Goal: Complete application form: Complete application form

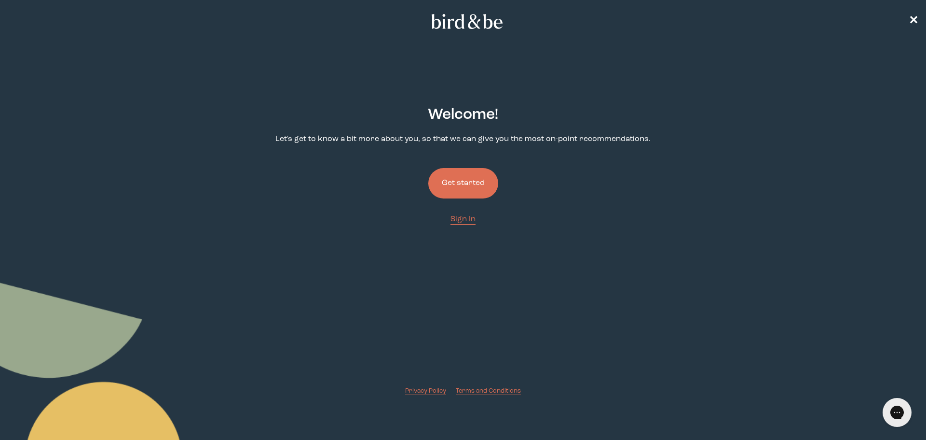
click at [468, 189] on button "Get started" at bounding box center [463, 183] width 70 height 30
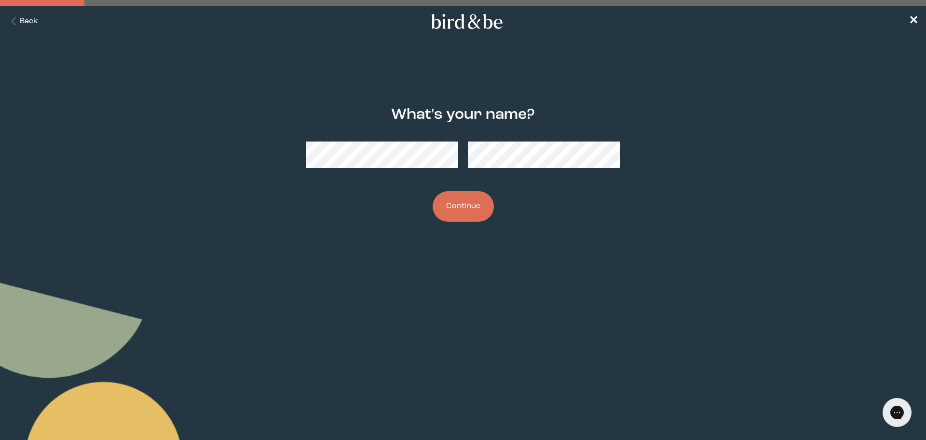
click at [469, 195] on button "Continue" at bounding box center [463, 206] width 61 height 30
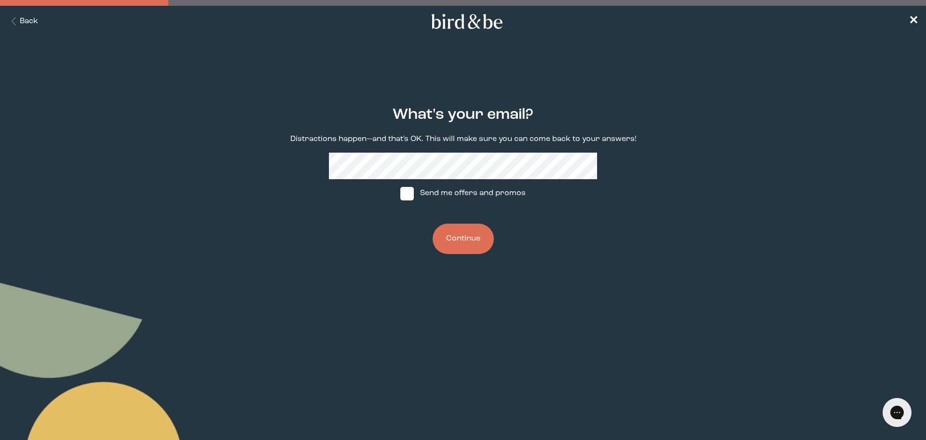
click at [451, 243] on button "Continue" at bounding box center [463, 238] width 61 height 30
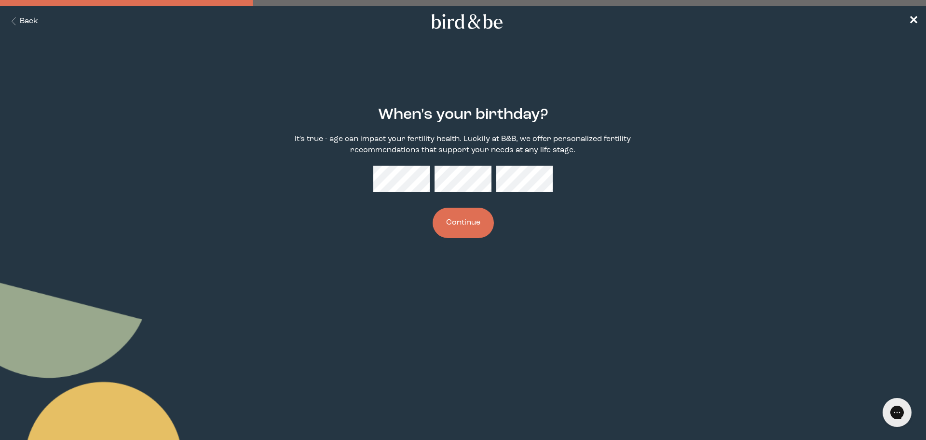
click at [433, 207] on button "Continue" at bounding box center [463, 222] width 61 height 30
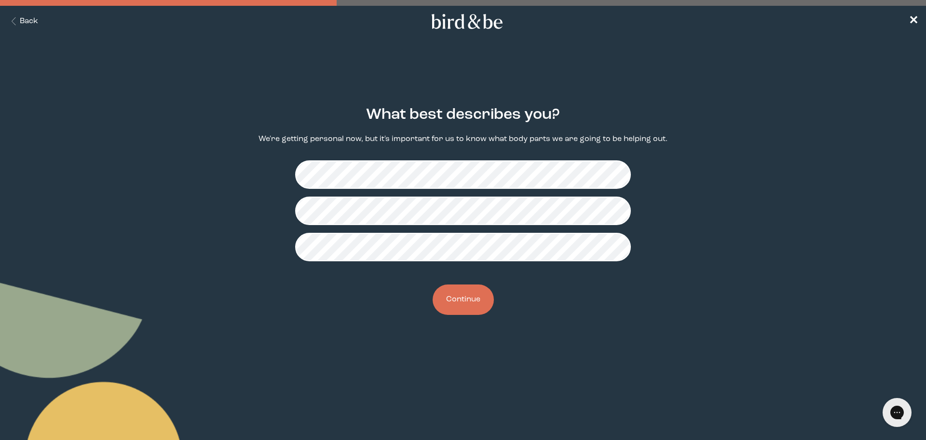
click at [470, 292] on button "Continue" at bounding box center [463, 299] width 61 height 30
click at [461, 304] on button "Continue" at bounding box center [463, 299] width 61 height 30
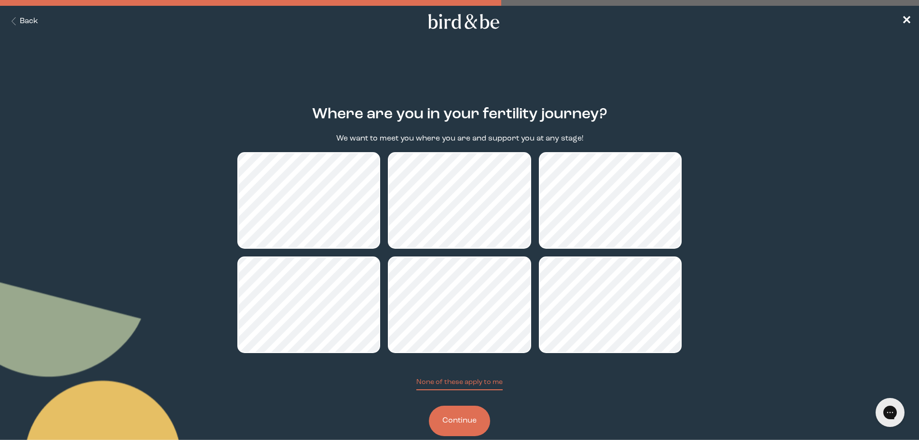
click at [459, 418] on button "Continue" at bounding box center [459, 420] width 61 height 30
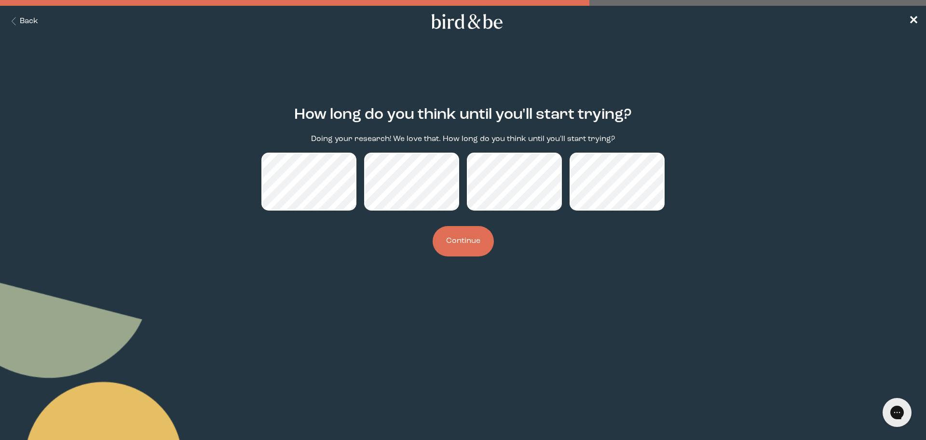
click at [476, 239] on button "Continue" at bounding box center [463, 241] width 61 height 30
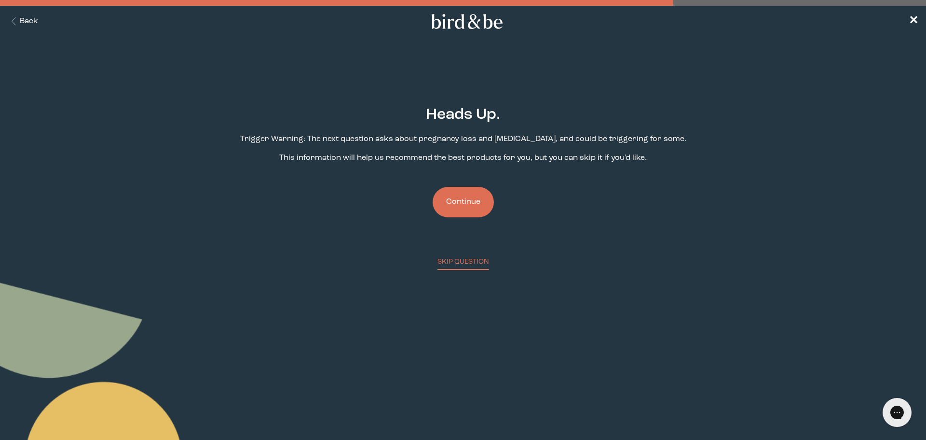
click at [472, 208] on button "Continue" at bounding box center [463, 202] width 61 height 30
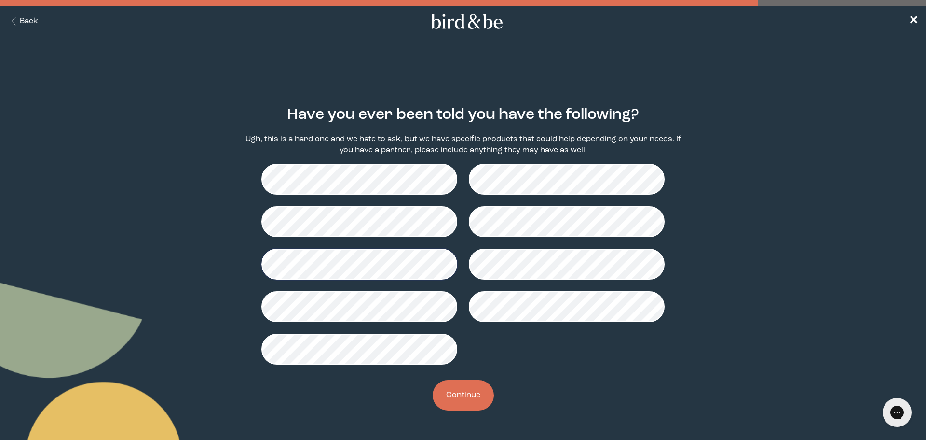
click at [452, 390] on button "Continue" at bounding box center [463, 395] width 61 height 30
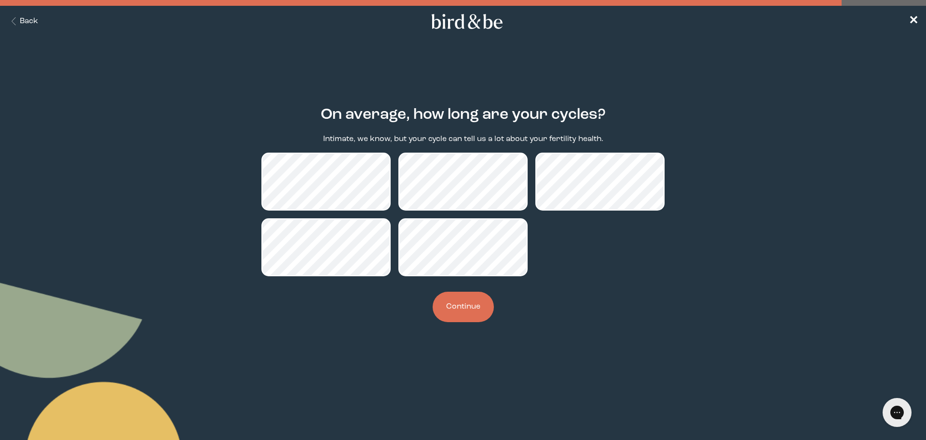
click at [451, 311] on button "Continue" at bounding box center [463, 306] width 61 height 30
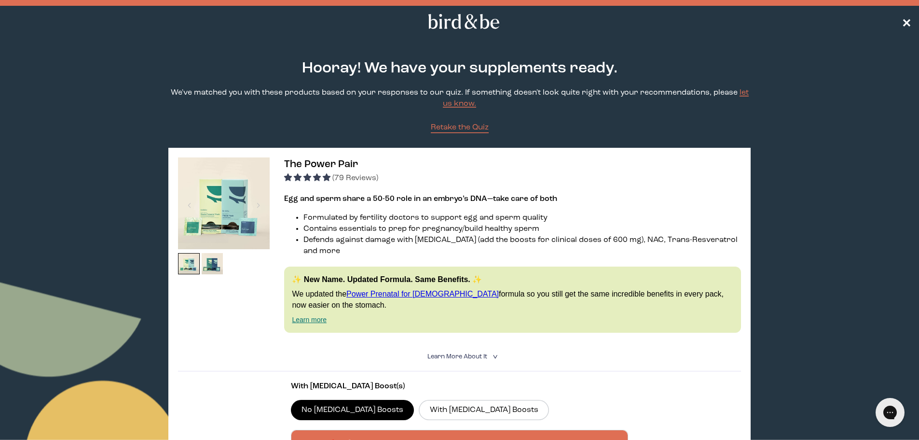
click at [905, 23] on span "✕" at bounding box center [907, 22] width 10 height 12
